Goal: Task Accomplishment & Management: Manage account settings

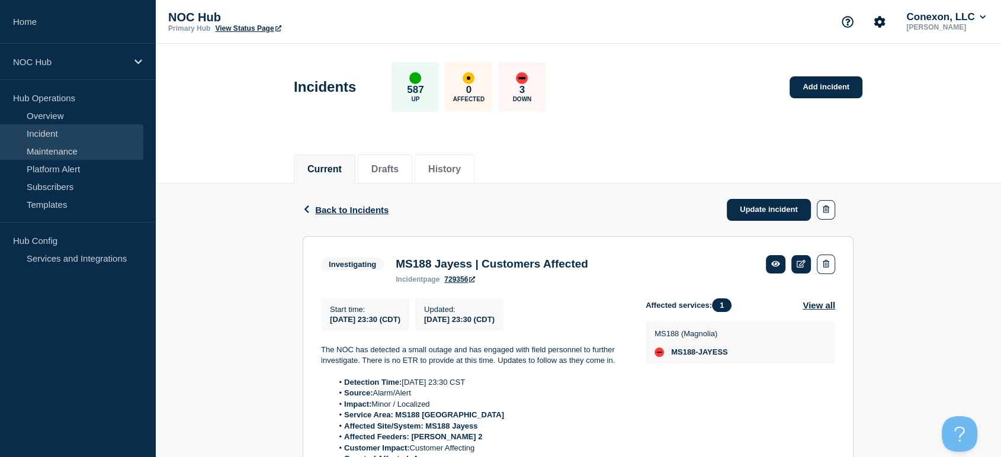
click at [86, 150] on link "Maintenance" at bounding box center [71, 151] width 143 height 18
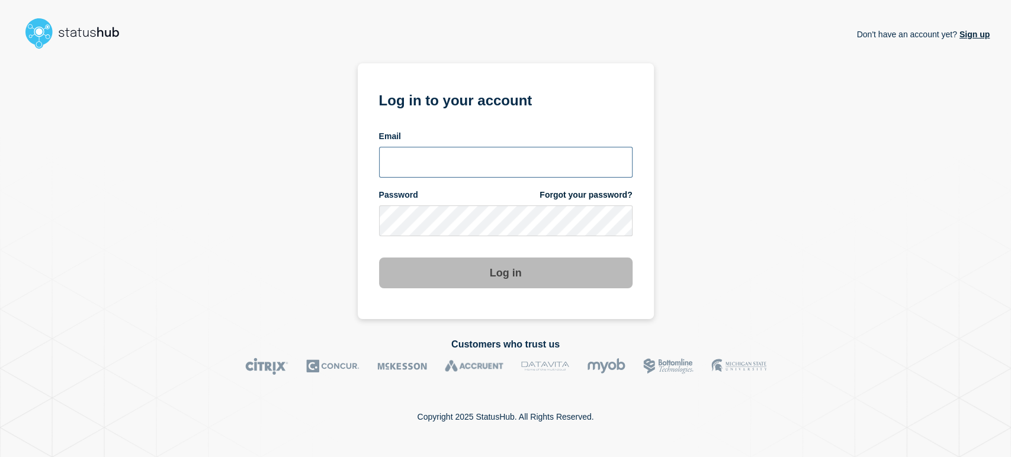
click at [390, 168] on input "email input" at bounding box center [506, 162] width 254 height 31
click at [429, 169] on input "email input" at bounding box center [506, 162] width 254 height 31
type input "sean.webb@conexon.us"
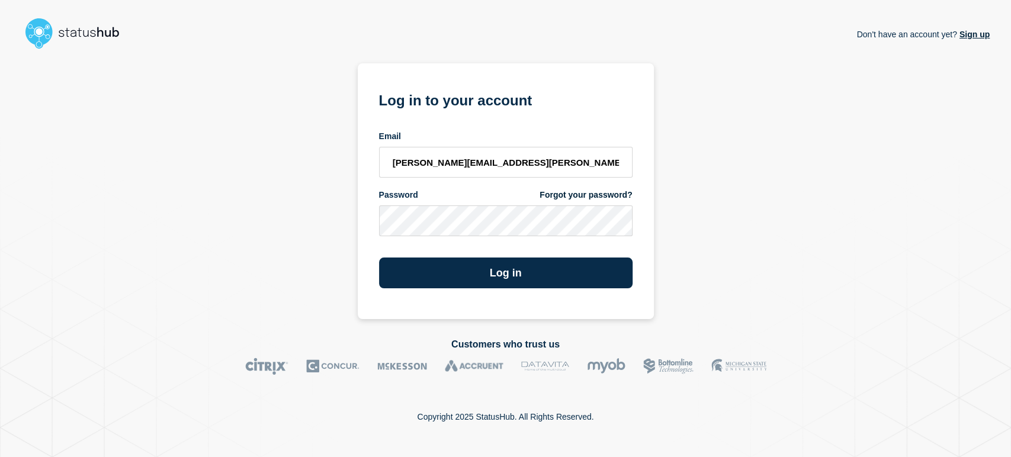
click at [379, 258] on button "Log in" at bounding box center [506, 273] width 254 height 31
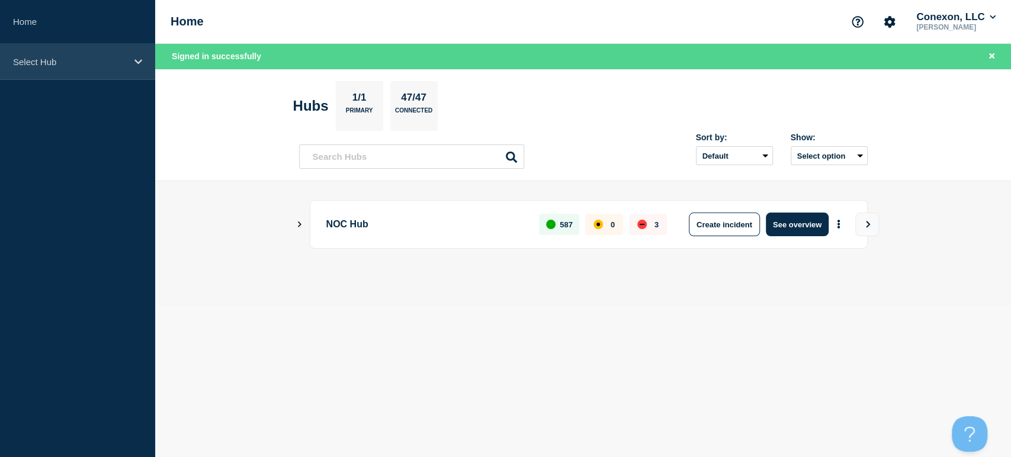
click at [129, 65] on div "Select Hub" at bounding box center [77, 62] width 155 height 36
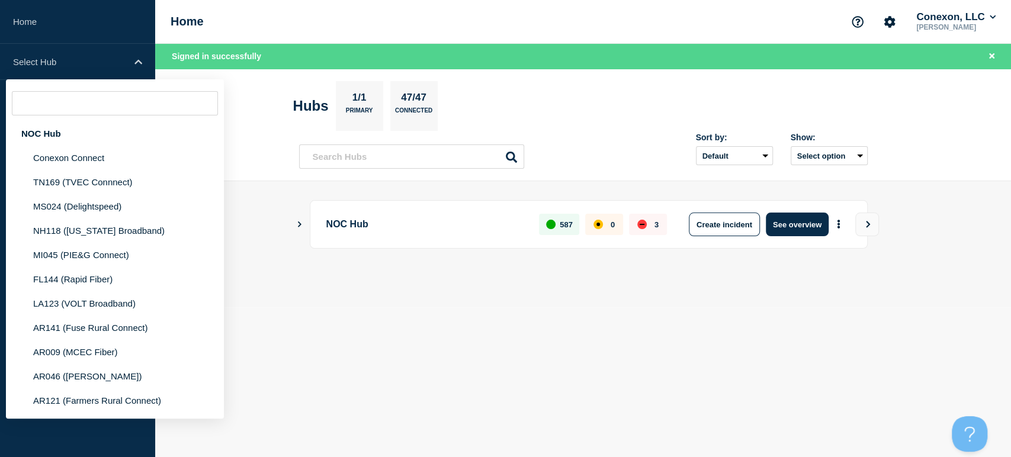
click at [252, 141] on header "Hubs 1/1 Primary 47/47 Connected Sort by: Default Last added Last updated Most …" at bounding box center [583, 125] width 856 height 113
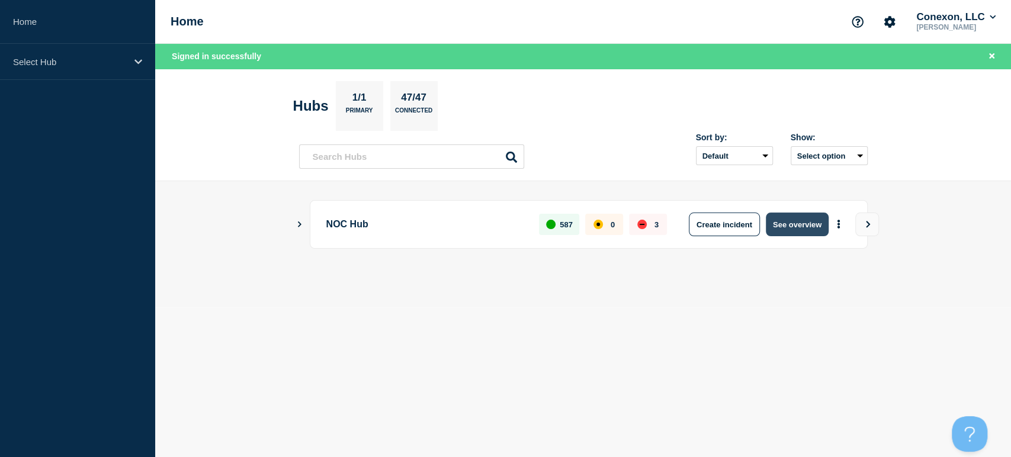
click at [793, 222] on button "See overview" at bounding box center [797, 225] width 63 height 24
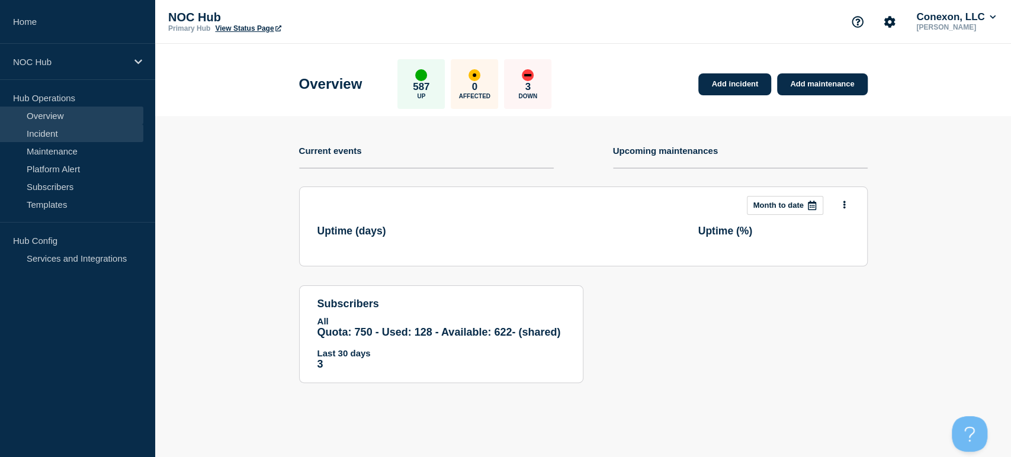
click at [57, 131] on link "Incident" at bounding box center [71, 133] width 143 height 18
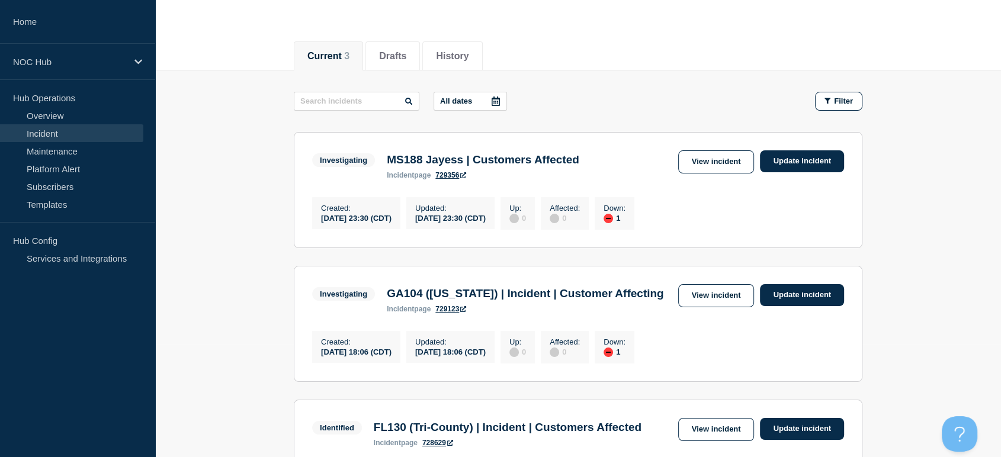
scroll to position [197, 0]
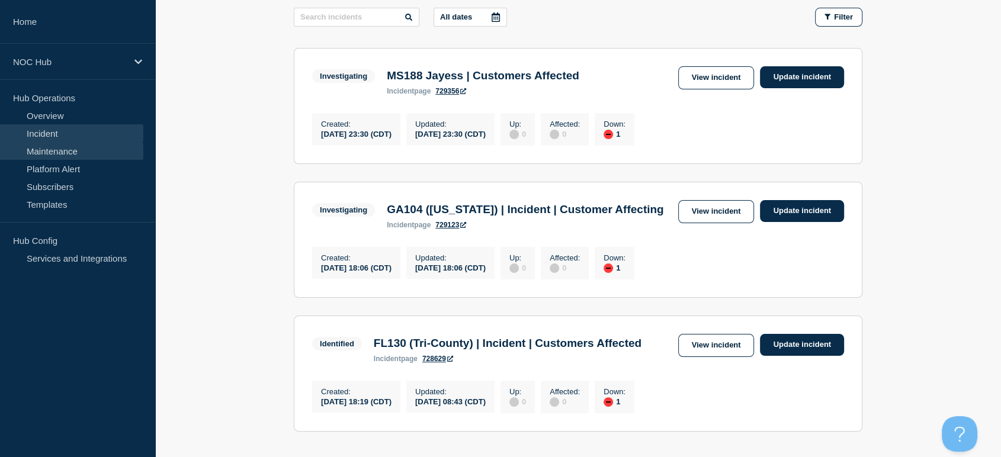
click at [44, 149] on link "Maintenance" at bounding box center [71, 151] width 143 height 18
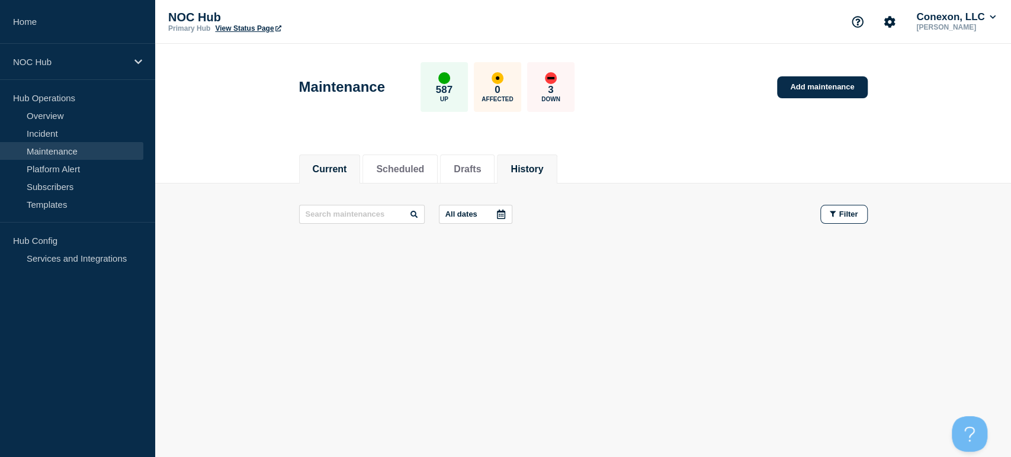
click at [533, 166] on button "History" at bounding box center [527, 169] width 33 height 11
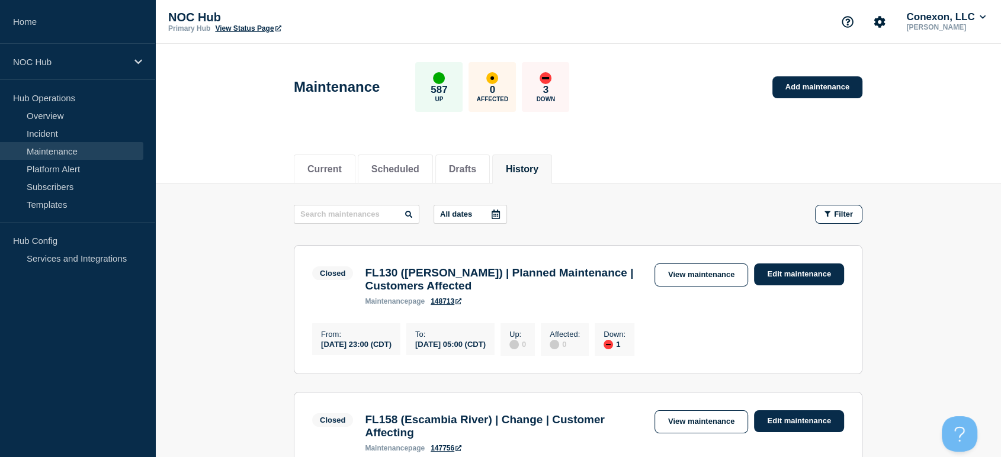
scroll to position [131, 0]
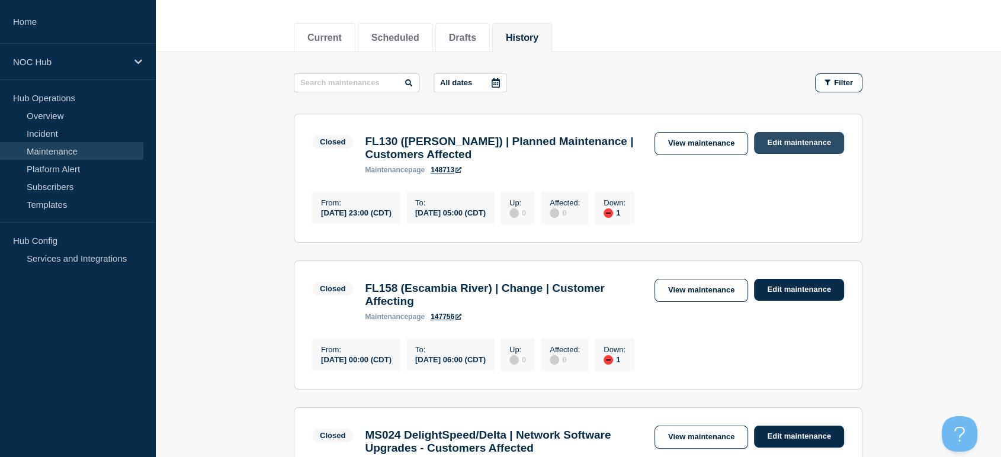
click at [785, 146] on link "Edit maintenance" at bounding box center [799, 143] width 90 height 22
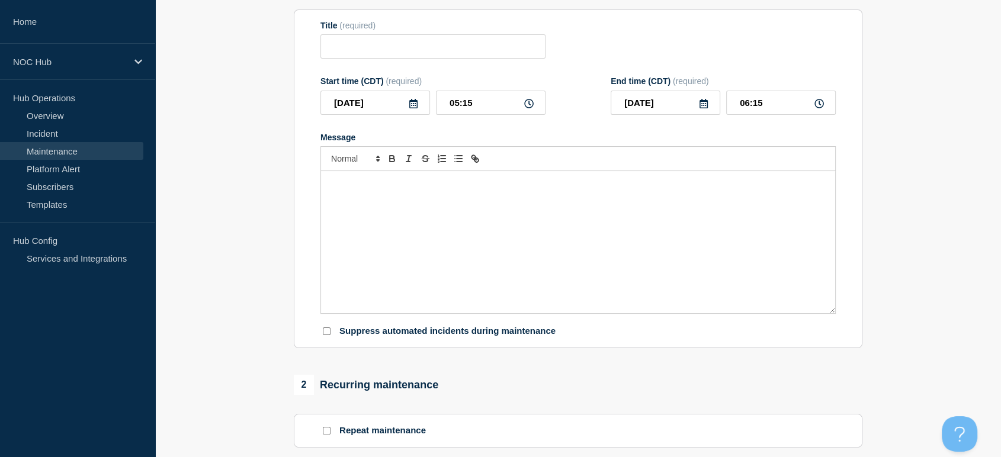
type input "FL130 ([PERSON_NAME]) | Planned Maintenance | Customers Affected"
type input "[DATE]"
type input "23:00"
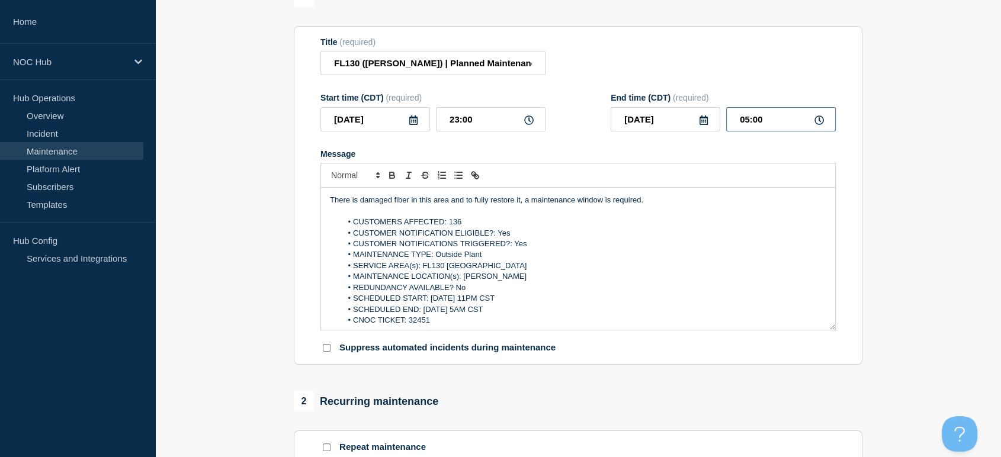
click at [772, 128] on input "05:00" at bounding box center [781, 119] width 110 height 24
click at [747, 127] on input "05:00" at bounding box center [781, 119] width 110 height 24
click at [750, 127] on input "05:00" at bounding box center [781, 119] width 110 height 24
type input "08:00"
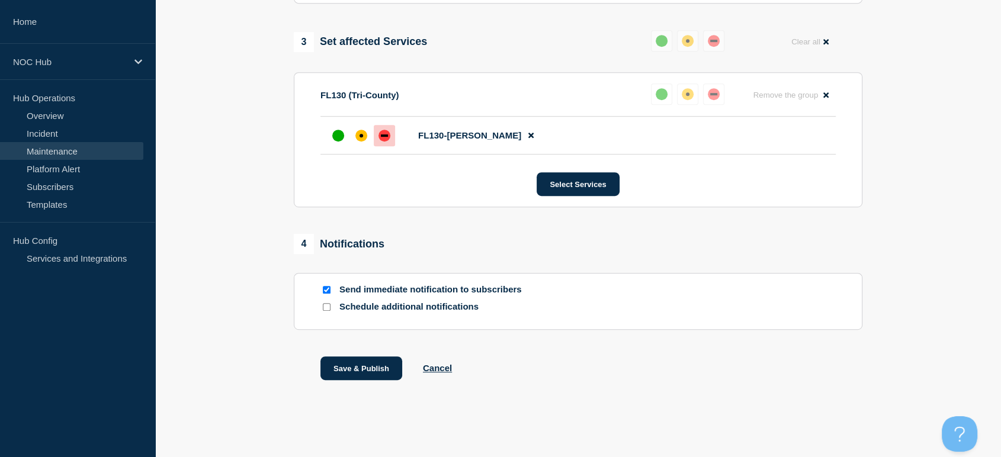
scroll to position [601, 0]
click at [326, 293] on input "Send immediate notification to subscribers" at bounding box center [327, 290] width 8 height 8
checkbox input "false"
click at [345, 371] on button "Save & Publish" at bounding box center [361, 369] width 82 height 24
